Goal: Find specific page/section: Find specific page/section

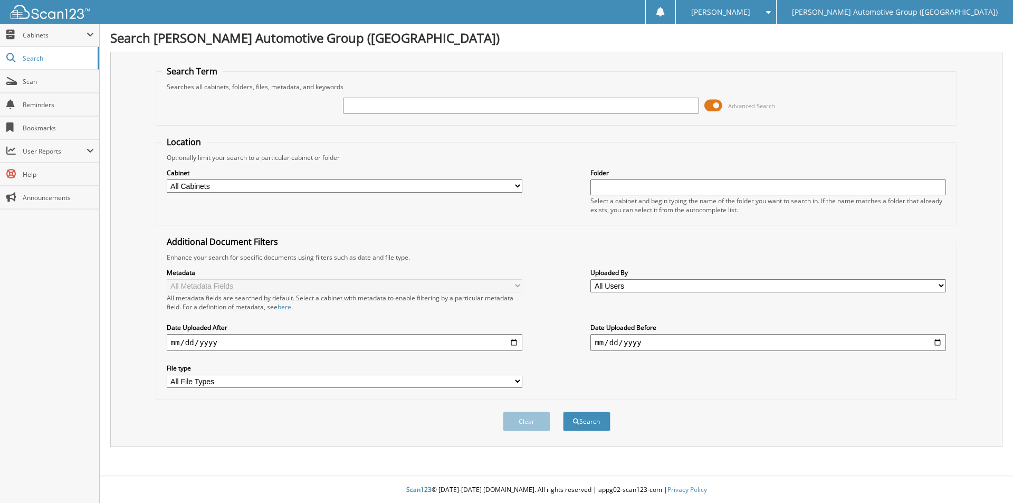
click at [408, 101] on input "text" at bounding box center [521, 106] width 356 height 16
paste input "461847"
click at [408, 106] on input "461847" at bounding box center [521, 106] width 356 height 16
type input "461847"
click at [591, 429] on button "Search" at bounding box center [586, 421] width 47 height 20
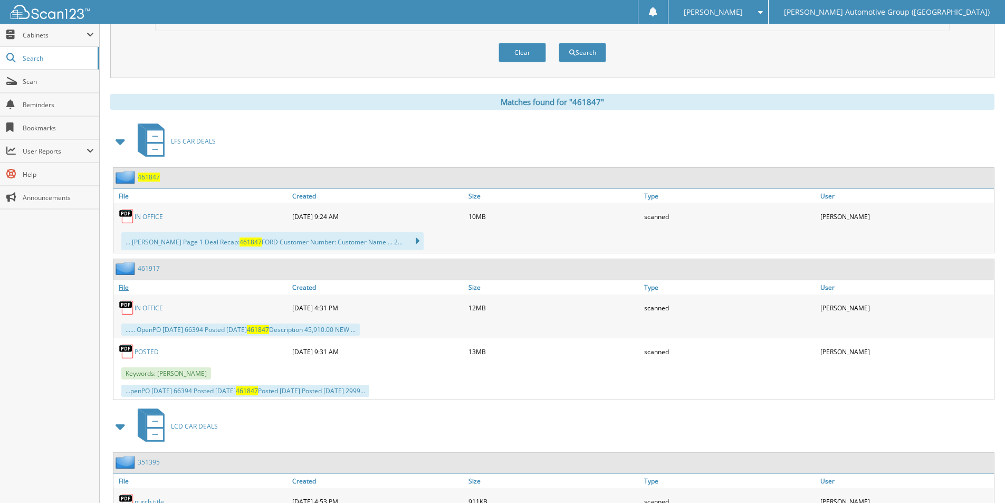
scroll to position [369, 0]
click at [143, 177] on span "461847" at bounding box center [149, 176] width 22 height 9
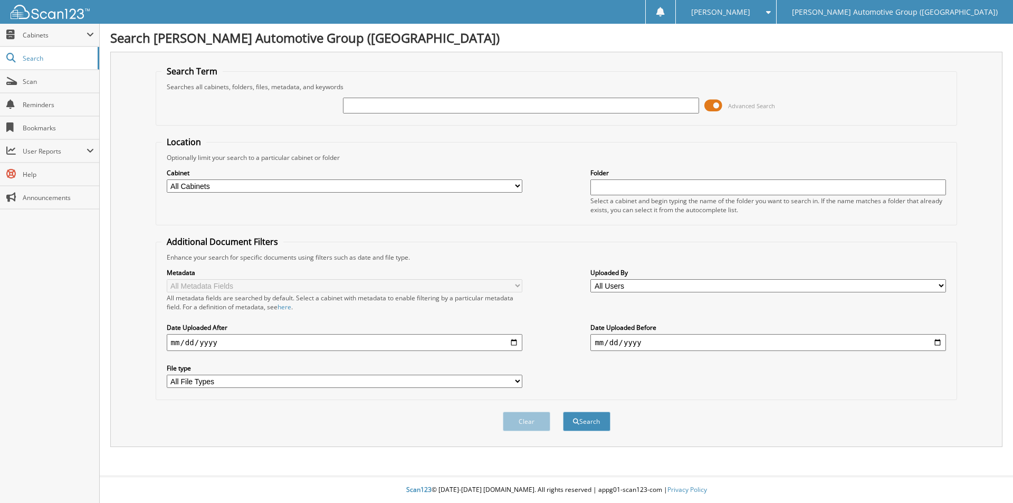
drag, startPoint x: 409, startPoint y: 103, endPoint x: 416, endPoint y: 110, distance: 9.3
click at [409, 103] on input "text" at bounding box center [521, 106] width 356 height 16
type input "351549"
click at [598, 412] on button "Search" at bounding box center [586, 421] width 47 height 20
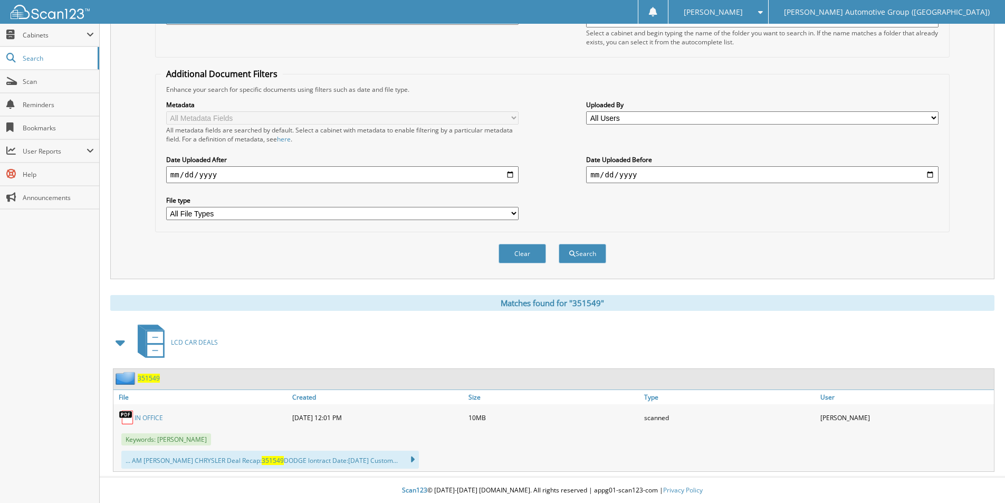
scroll to position [169, 0]
click at [146, 377] on span "351549" at bounding box center [149, 377] width 22 height 9
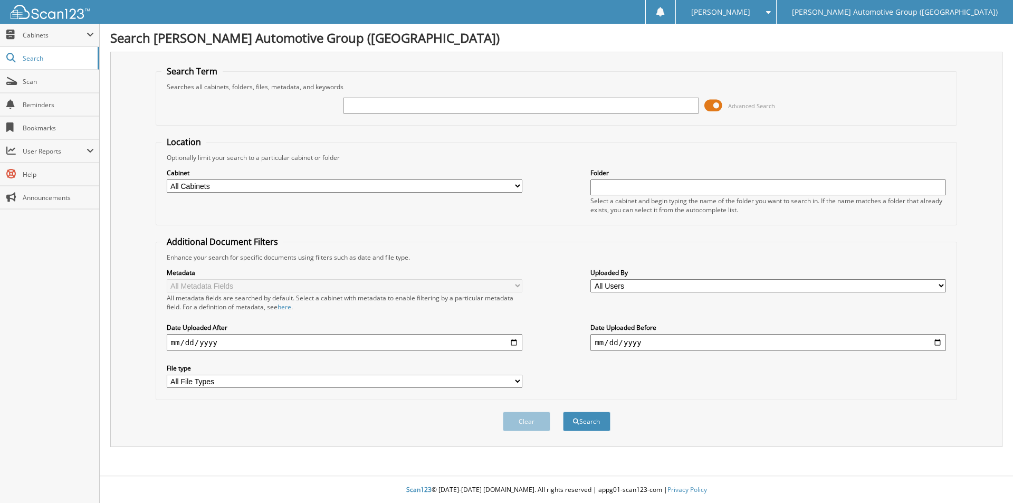
click at [445, 102] on input "text" at bounding box center [521, 106] width 356 height 16
type input "sl505276"
click at [563, 411] on button "Search" at bounding box center [586, 421] width 47 height 20
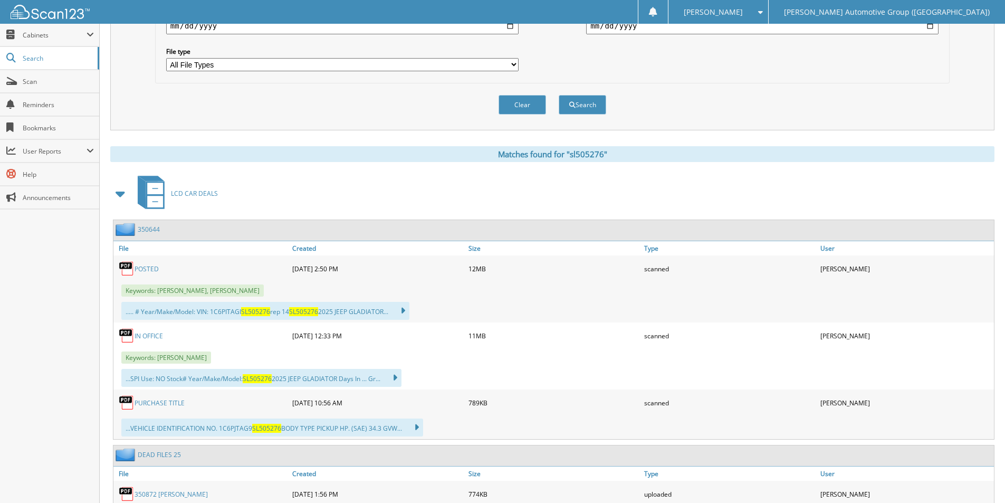
scroll to position [369, 0]
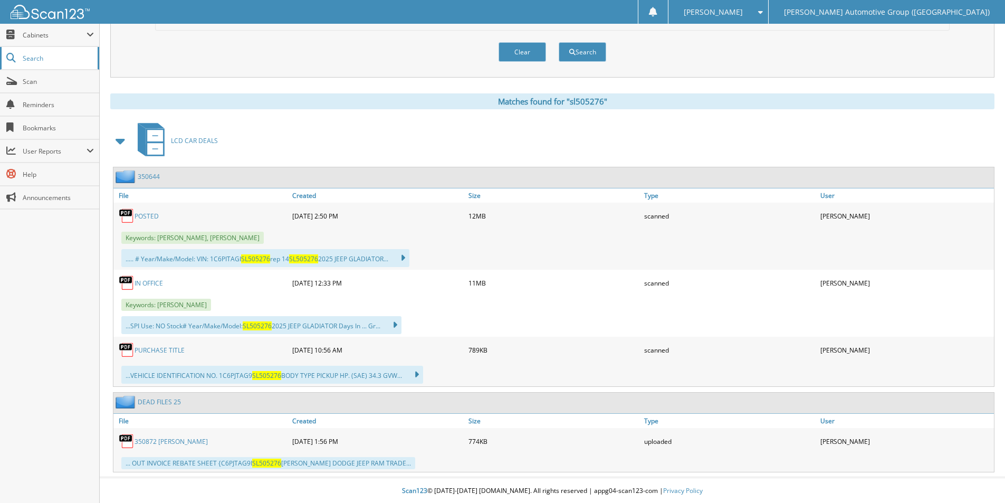
drag, startPoint x: 53, startPoint y: 61, endPoint x: 111, endPoint y: 94, distance: 66.6
click at [53, 62] on span "Search" at bounding box center [58, 58] width 70 height 9
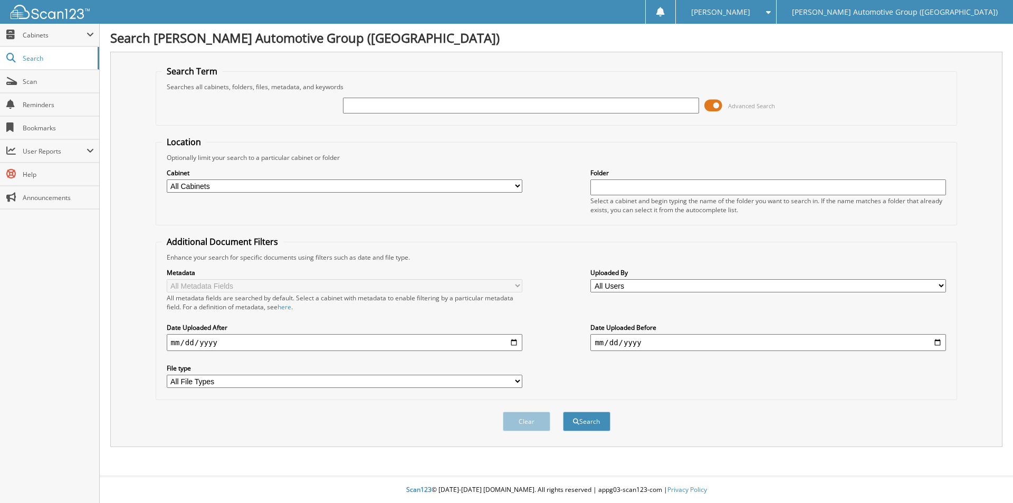
click at [440, 104] on input "text" at bounding box center [521, 106] width 356 height 16
type input "350391"
click at [587, 429] on button "Search" at bounding box center [586, 421] width 47 height 20
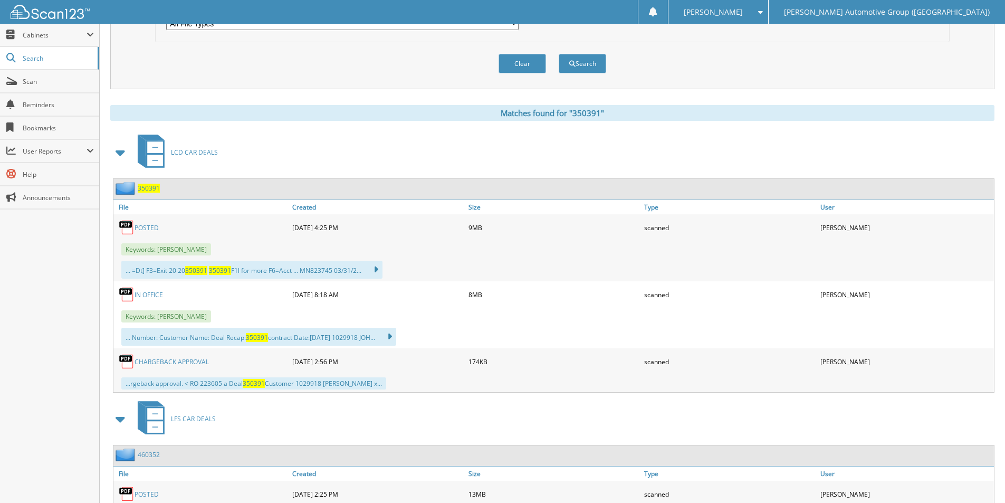
scroll to position [369, 0]
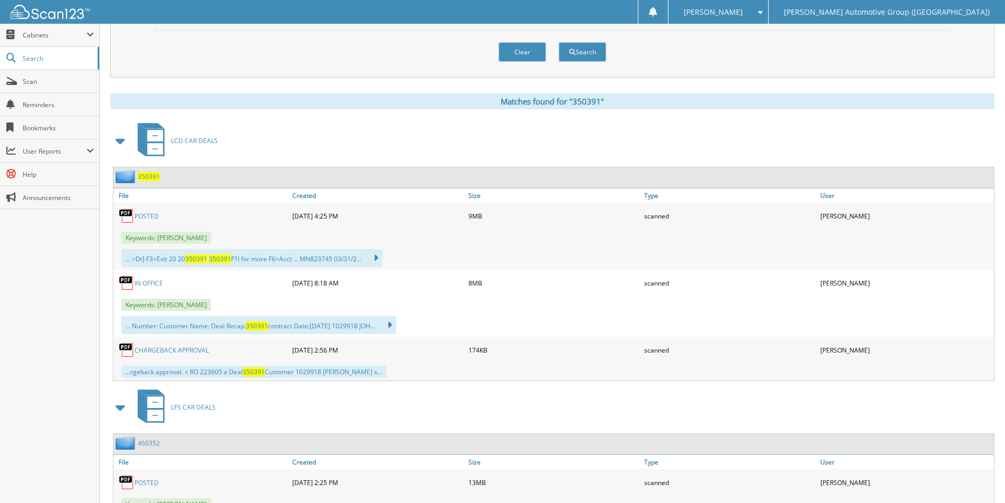
click at [147, 177] on span "350391" at bounding box center [149, 176] width 22 height 9
